Goal: Task Accomplishment & Management: Manage account settings

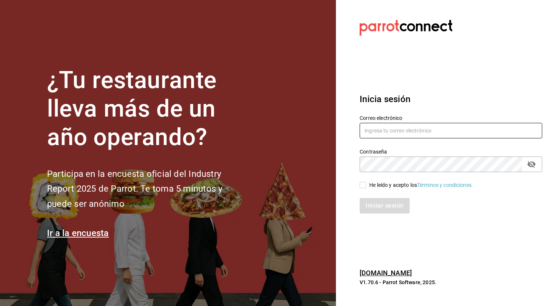
type input "[EMAIL_ADDRESS][DOMAIN_NAME]"
click at [365, 186] on input "He leído y acepto los Términos y condiciones." at bounding box center [363, 185] width 7 height 7
checkbox input "true"
click at [382, 209] on button "Iniciar sesión" at bounding box center [385, 206] width 50 height 16
